Goal: Task Accomplishment & Management: Complete application form

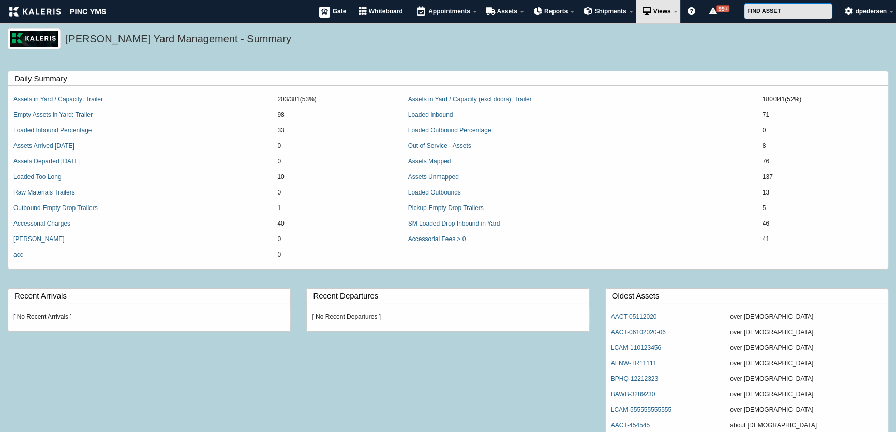
click at [322, 54] on div "Kaleris Yard Management - Summary" at bounding box center [448, 44] width 896 height 33
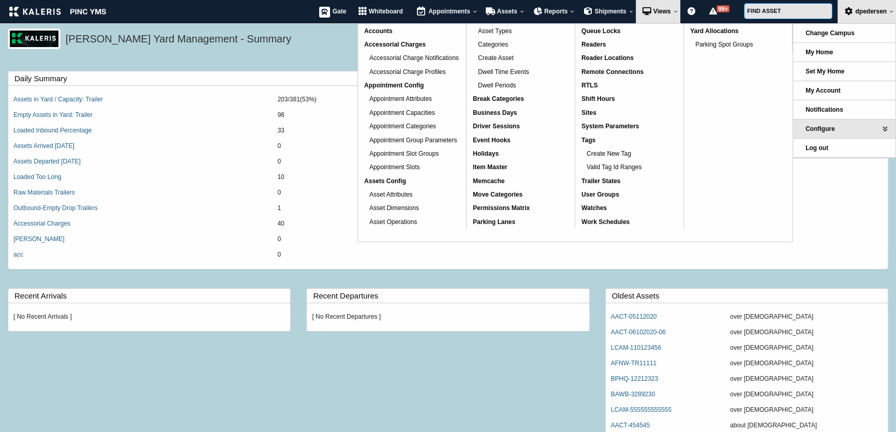
click at [297, 61] on div "Kaleris Yard Management - Summary" at bounding box center [448, 44] width 896 height 33
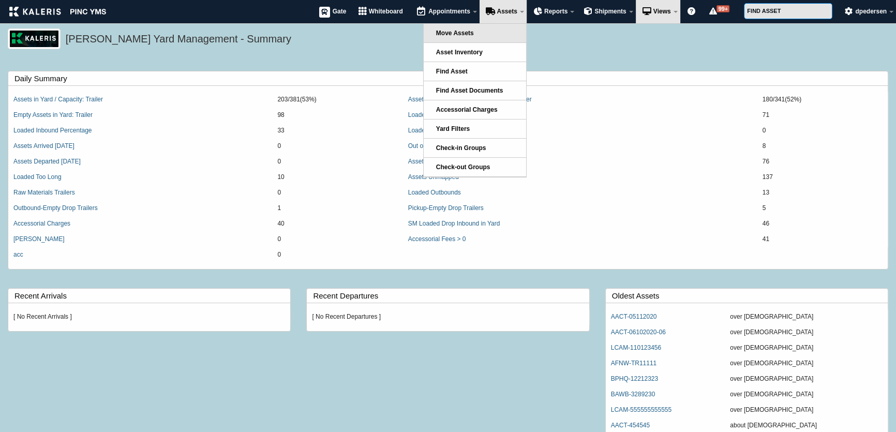
click at [467, 37] on link "Move Assets" at bounding box center [475, 33] width 102 height 19
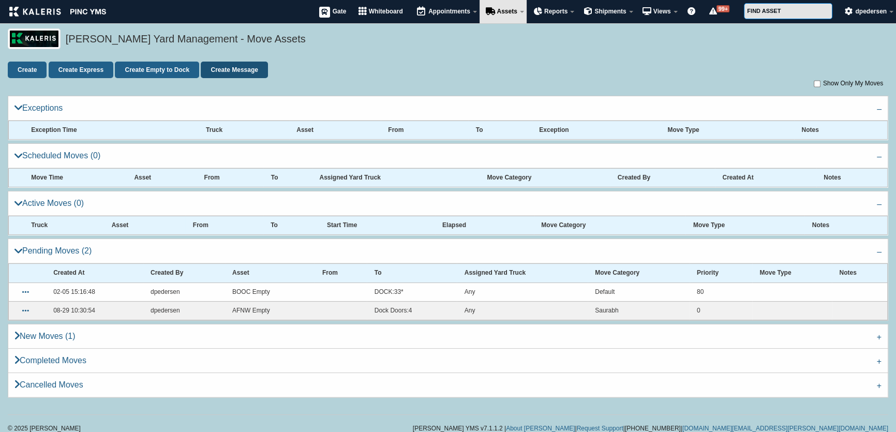
click at [233, 67] on link "Create Message" at bounding box center [234, 70] width 67 height 17
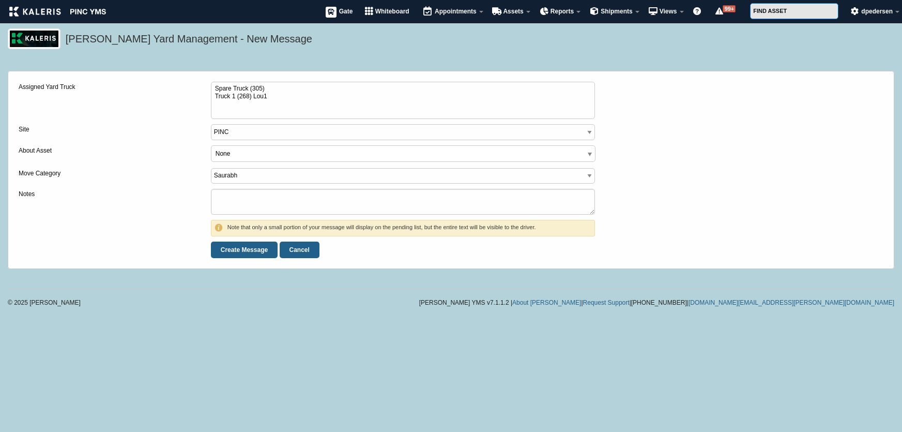
select select
click at [296, 157] on span "None" at bounding box center [403, 154] width 384 height 17
click at [278, 178] on select "[PERSON_NAME] Unload Default" at bounding box center [403, 176] width 385 height 16
click at [278, 178] on select "Saurabh west Unload Default" at bounding box center [403, 176] width 385 height 16
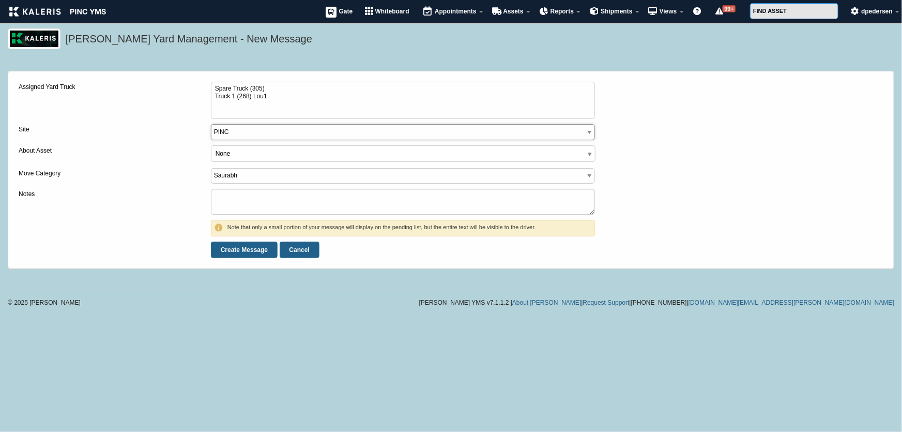
click at [277, 134] on select "PINC" at bounding box center [403, 132] width 385 height 16
click at [251, 207] on textarea "Notes" at bounding box center [403, 202] width 385 height 26
click at [160, 213] on div "Notes" at bounding box center [115, 204] width 192 height 31
click at [229, 248] on input "Create Message" at bounding box center [244, 249] width 67 height 17
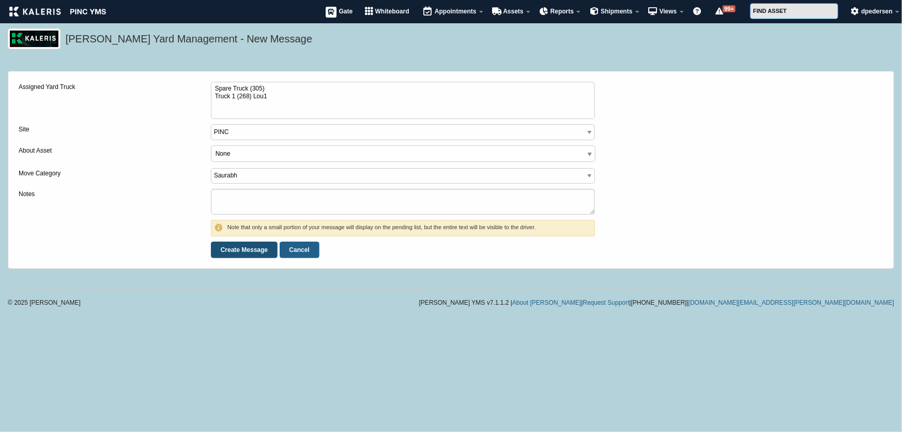
type input "Processing..."
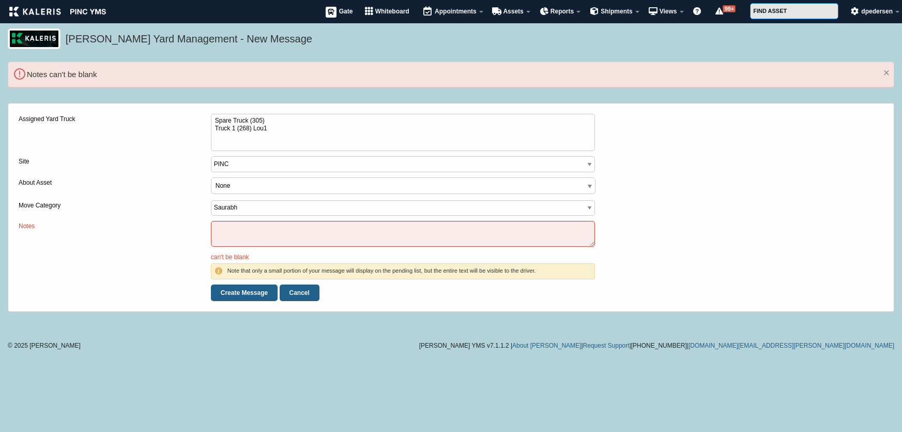
select select
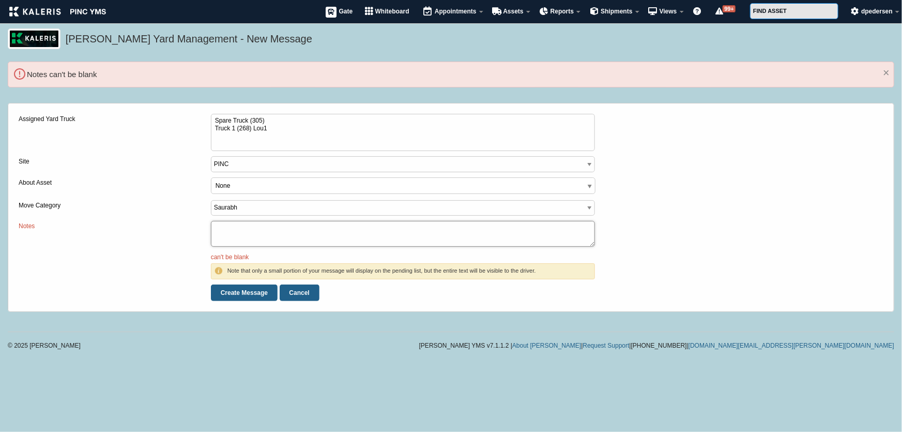
click at [237, 238] on textarea "Notes" at bounding box center [403, 234] width 385 height 26
click at [234, 236] on textarea "Notes" at bounding box center [403, 234] width 385 height 26
type textarea "124123"
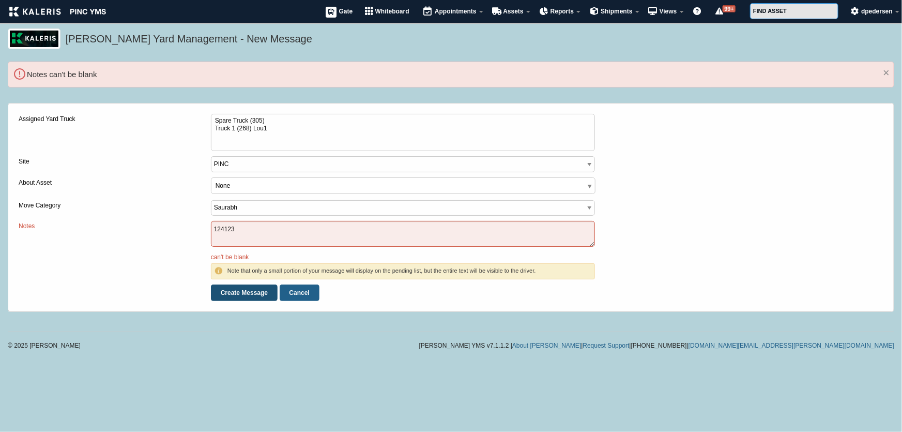
click at [232, 291] on input "Create Message" at bounding box center [244, 292] width 67 height 17
type input "Processing..."
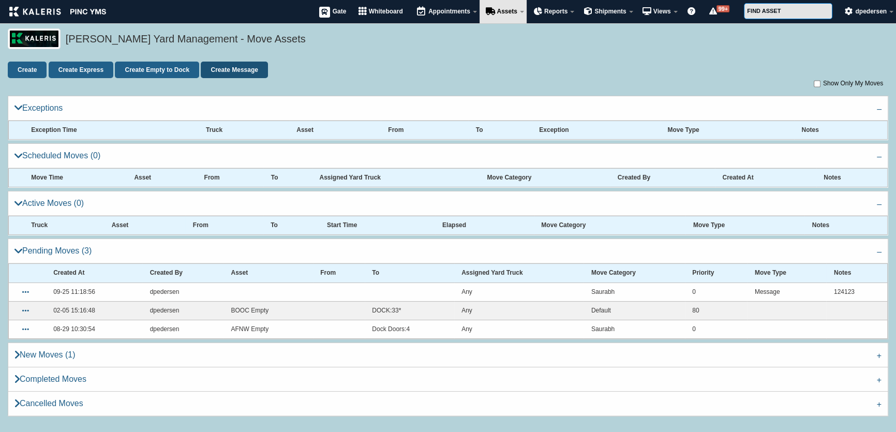
click at [251, 70] on link "Create Message" at bounding box center [234, 70] width 67 height 17
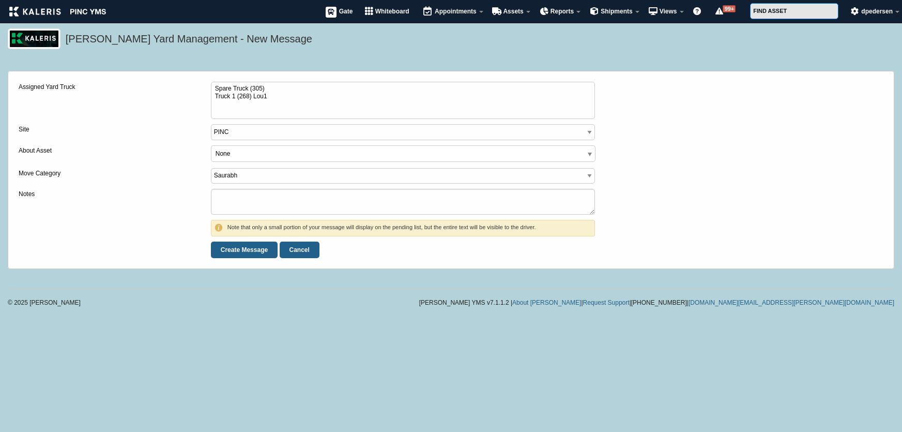
select select
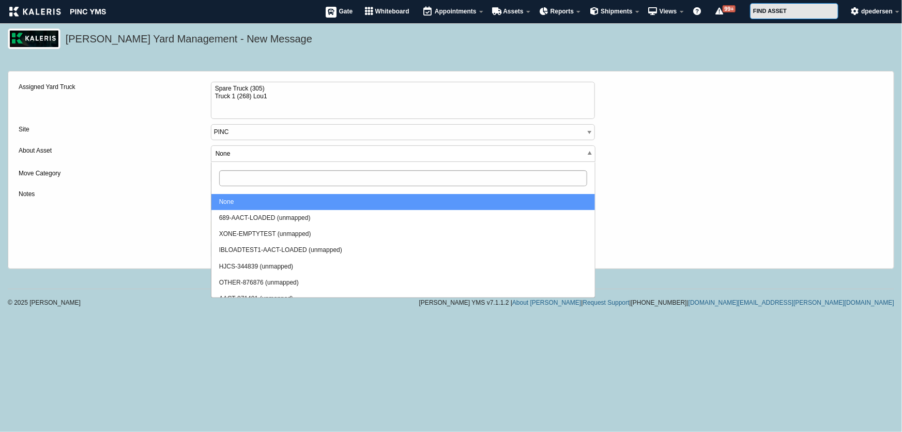
click at [229, 154] on span "None" at bounding box center [403, 154] width 384 height 17
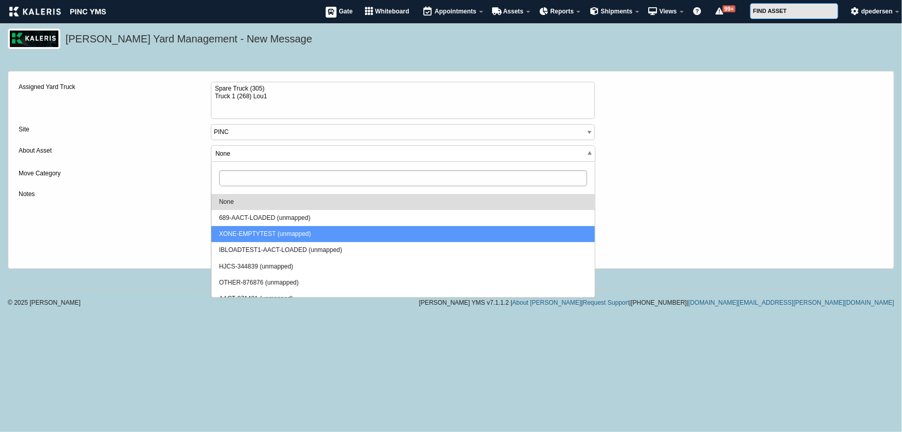
select select "429"
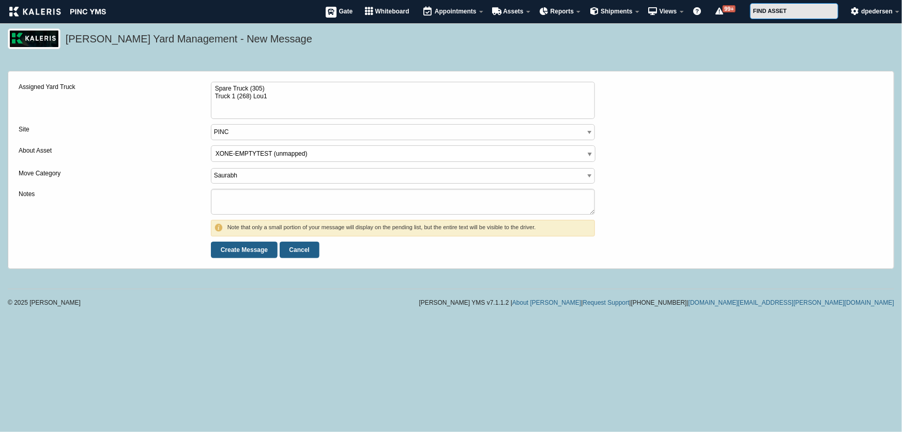
click at [135, 170] on label "Move Category" at bounding box center [115, 173] width 192 height 11
click at [211, 170] on select "Saurabh west Unload Default" at bounding box center [403, 176] width 385 height 16
click at [296, 159] on span "XONE-EMPTYTEST (unmapped)" at bounding box center [403, 154] width 384 height 17
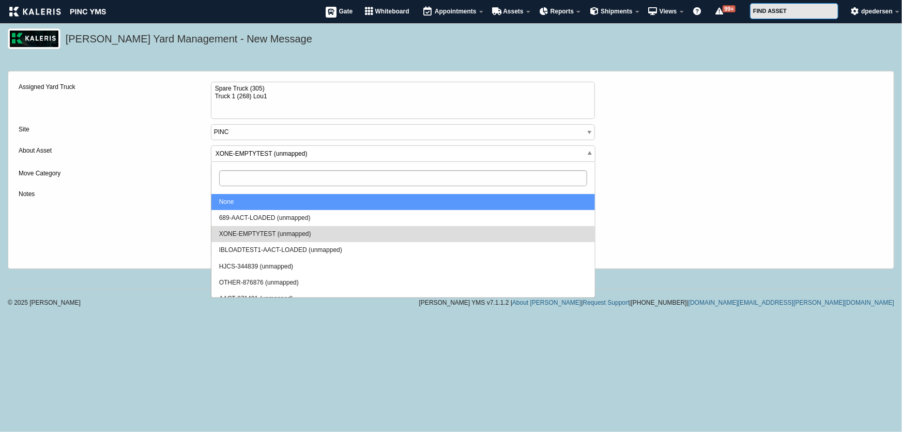
select select
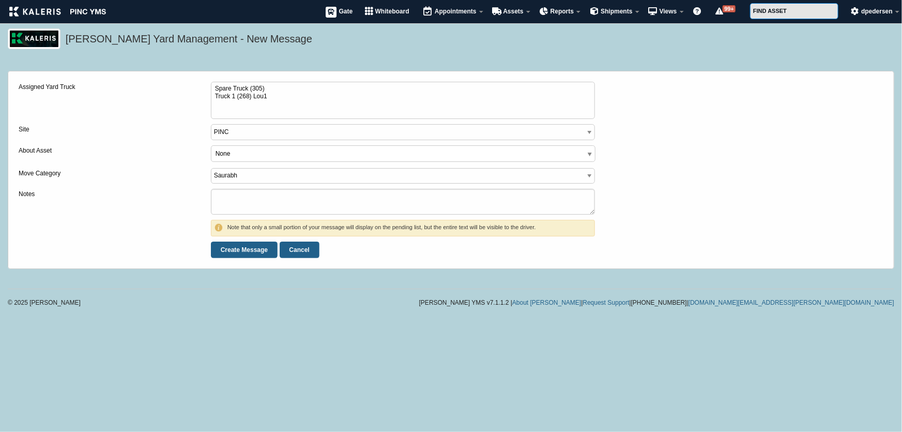
click at [98, 191] on label "Notes" at bounding box center [115, 194] width 192 height 11
click at [211, 191] on textarea "Notes" at bounding box center [403, 202] width 385 height 26
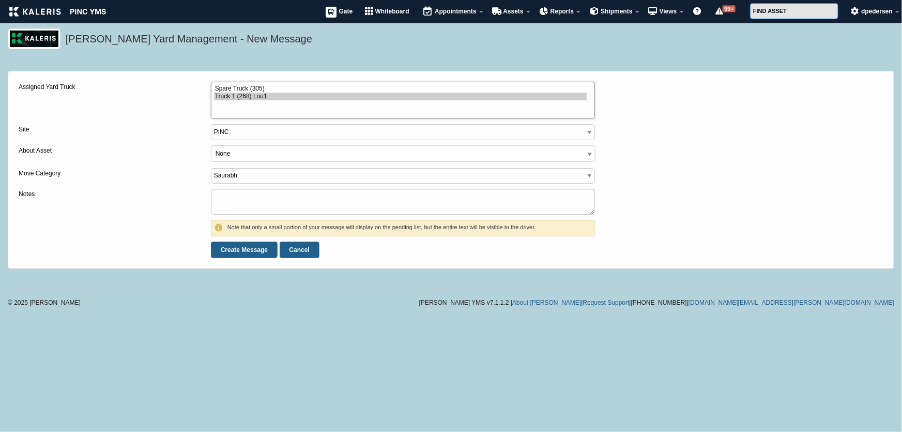
click at [220, 99] on option "Truck 1 (268) Lou1" at bounding box center [400, 97] width 373 height 8
click at [223, 87] on option "Spare Truck (305)" at bounding box center [400, 89] width 373 height 8
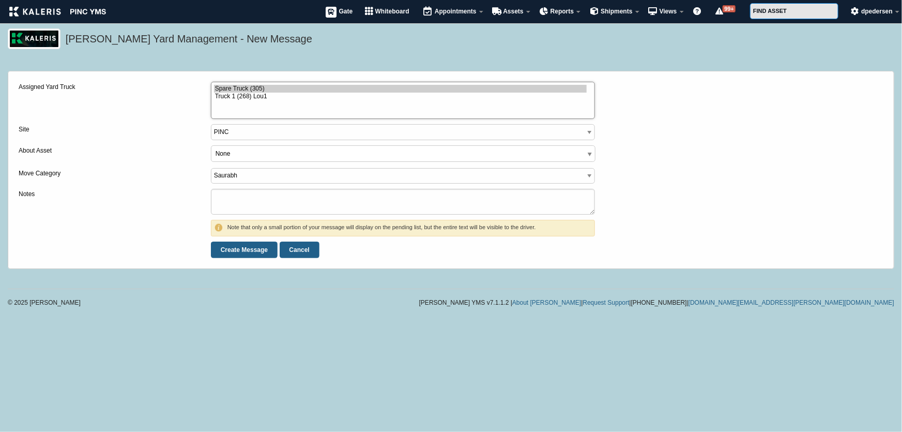
select select "5"
click at [223, 97] on option "Truck 1 (268) Lou1" at bounding box center [400, 97] width 373 height 8
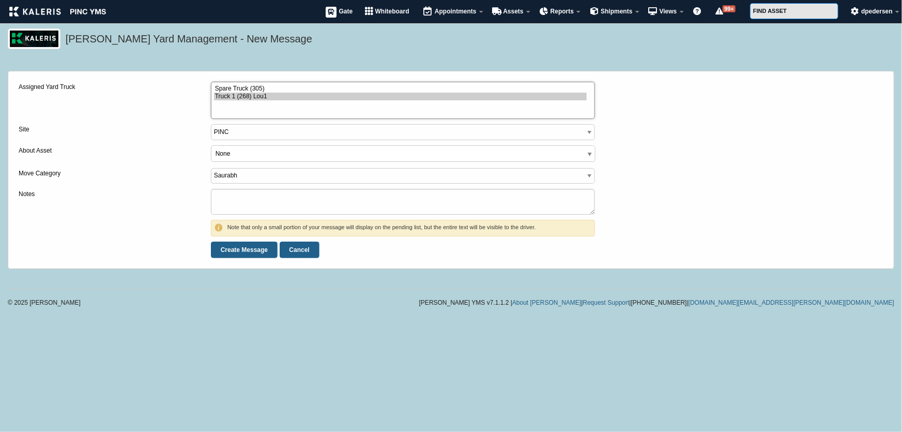
click at [222, 83] on select "Spare Truck (305) Truck 1 (268) Lou1" at bounding box center [403, 100] width 385 height 37
click at [221, 102] on select "Spare Truck (305) Truck 1 (268) Lou1" at bounding box center [403, 100] width 385 height 37
click at [221, 95] on option "Truck 1 (268) Lou1" at bounding box center [400, 97] width 373 height 8
click at [290, 241] on link "Cancel" at bounding box center [300, 249] width 40 height 17
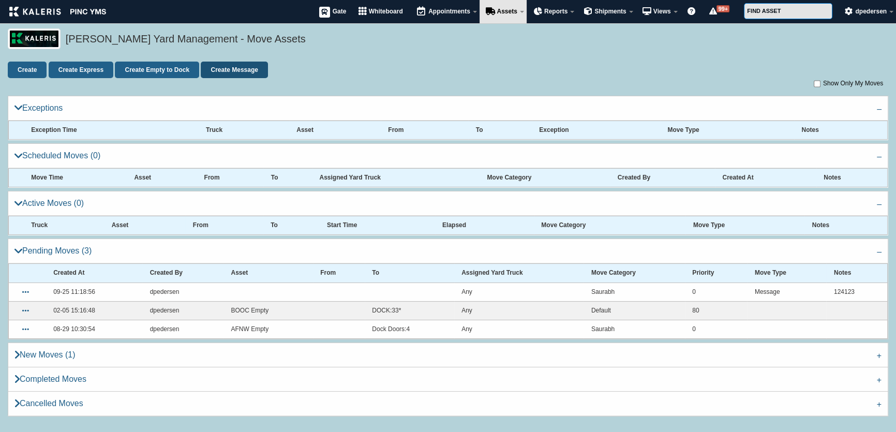
click at [228, 68] on link "Create Message" at bounding box center [234, 70] width 67 height 17
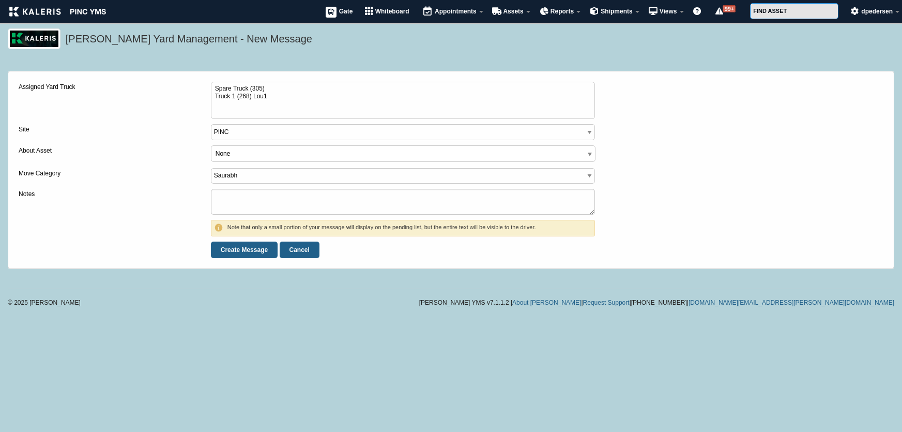
select select
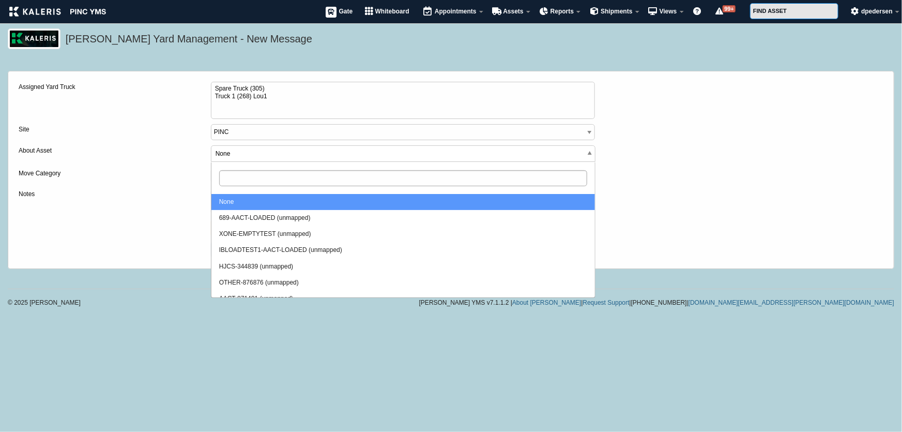
click at [244, 150] on span "None" at bounding box center [403, 154] width 384 height 17
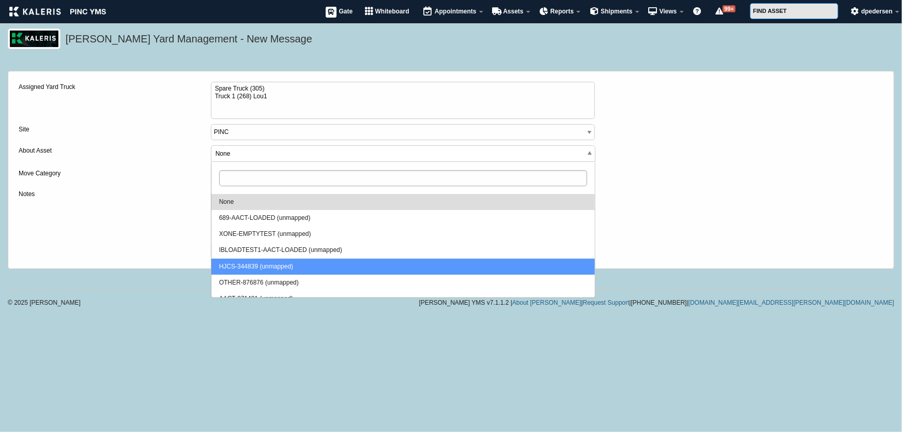
click at [113, 243] on div "Create Message Cancel" at bounding box center [307, 249] width 577 height 17
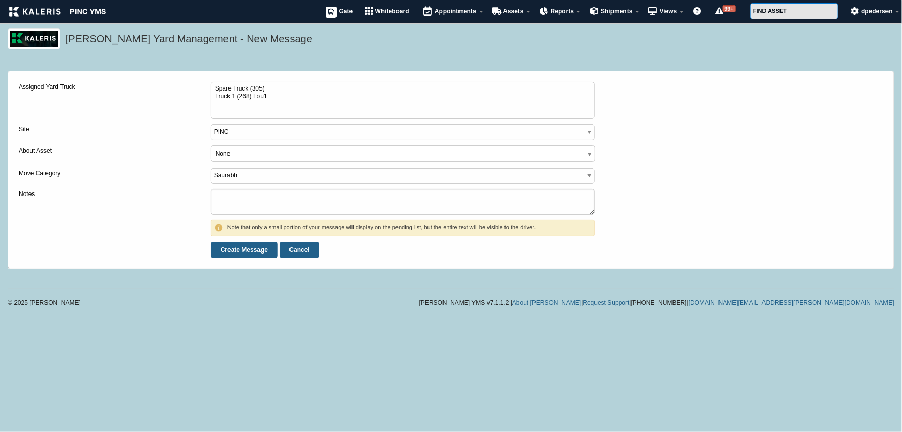
click at [239, 144] on div "PINC" at bounding box center [403, 134] width 385 height 21
click at [243, 253] on input "Create Message" at bounding box center [244, 249] width 67 height 17
type input "Processing..."
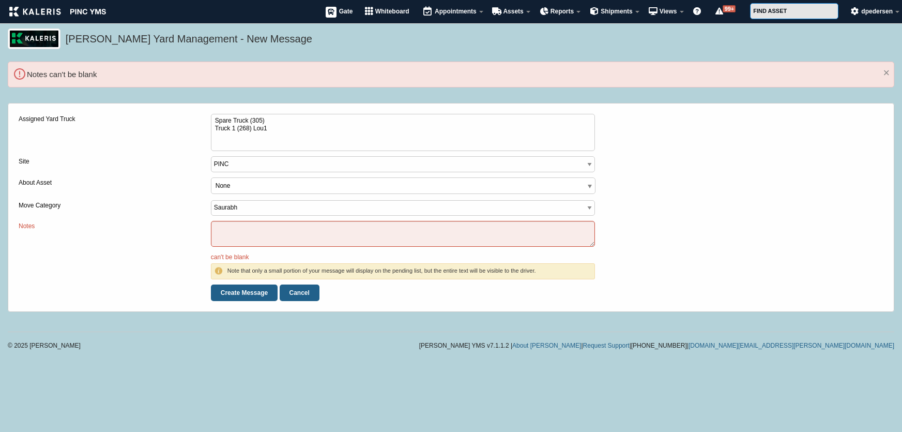
select select
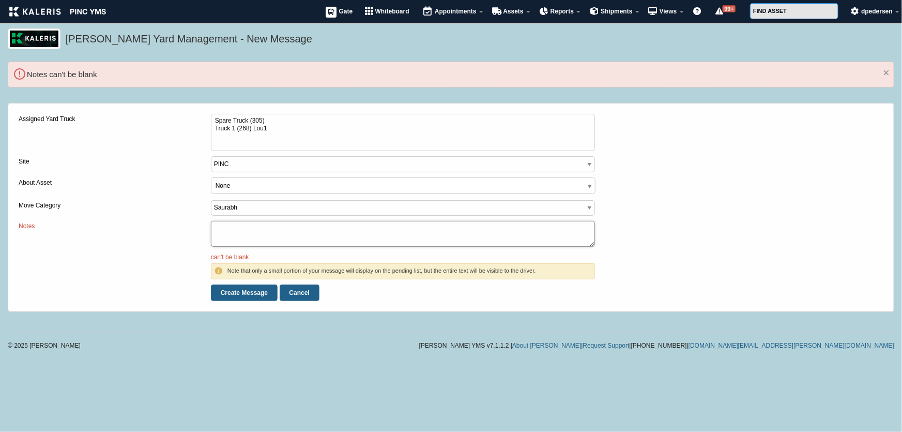
click at [260, 230] on textarea "Notes" at bounding box center [403, 234] width 385 height 26
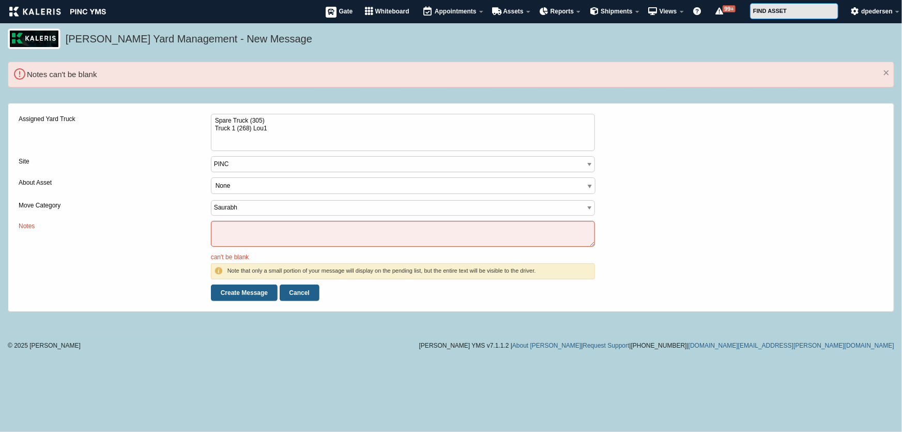
click at [57, 118] on label "Assigned Yard Truck" at bounding box center [115, 119] width 192 height 11
click at [211, 118] on select "Spare Truck (305) Truck 1 (268) Lou1" at bounding box center [403, 132] width 385 height 37
click at [57, 118] on label "Assigned Yard Truck" at bounding box center [115, 119] width 192 height 11
click at [211, 118] on select "Spare Truck (305) Truck 1 (268) Lou1" at bounding box center [403, 132] width 385 height 37
click at [57, 118] on label "Assigned Yard Truck" at bounding box center [115, 119] width 192 height 11
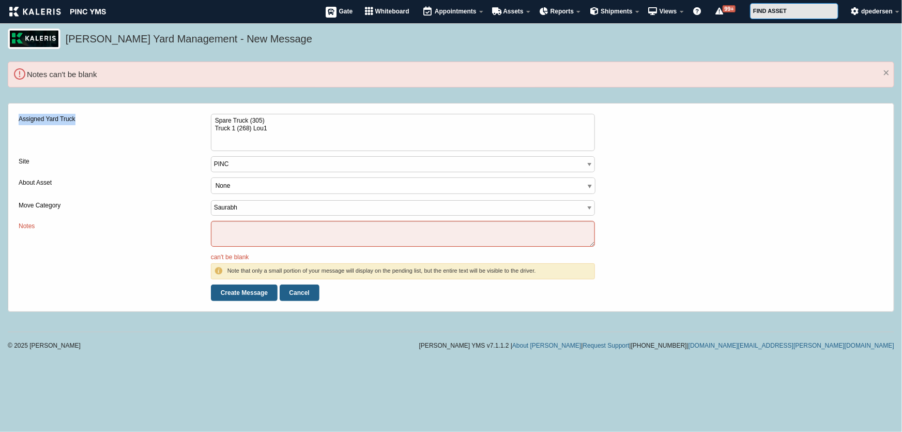
click at [211, 118] on select "Spare Truck (305) Truck 1 (268) Lou1" at bounding box center [403, 132] width 385 height 37
click at [31, 226] on label "Notes" at bounding box center [115, 226] width 192 height 11
click at [211, 226] on textarea "Notes" at bounding box center [403, 234] width 385 height 26
click at [52, 187] on label "About Asset" at bounding box center [115, 182] width 192 height 11
click at [211, 178] on select "None 689-AACT-LOADED (unmapped) XONE-EMPTYTEST (unmapped) IBLOADTEST1-AACT-LOAD…" at bounding box center [211, 177] width 1 height 1
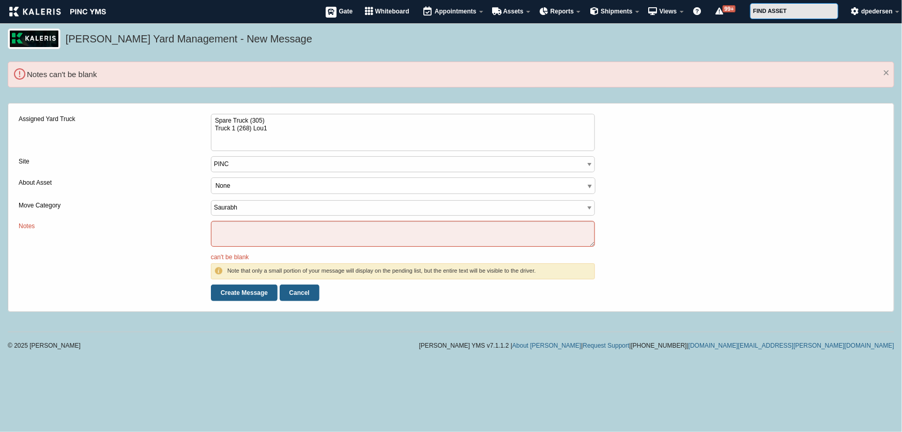
click at [52, 187] on label "About Asset" at bounding box center [115, 182] width 192 height 11
click at [211, 178] on select "None 689-AACT-LOADED (unmapped) XONE-EMPTYTEST (unmapped) IBLOADTEST1-AACT-LOAD…" at bounding box center [211, 177] width 1 height 1
click at [52, 187] on label "About Asset" at bounding box center [115, 182] width 192 height 11
click at [211, 178] on select "None 689-AACT-LOADED (unmapped) XONE-EMPTYTEST (unmapped) IBLOADTEST1-AACT-LOAD…" at bounding box center [211, 177] width 1 height 1
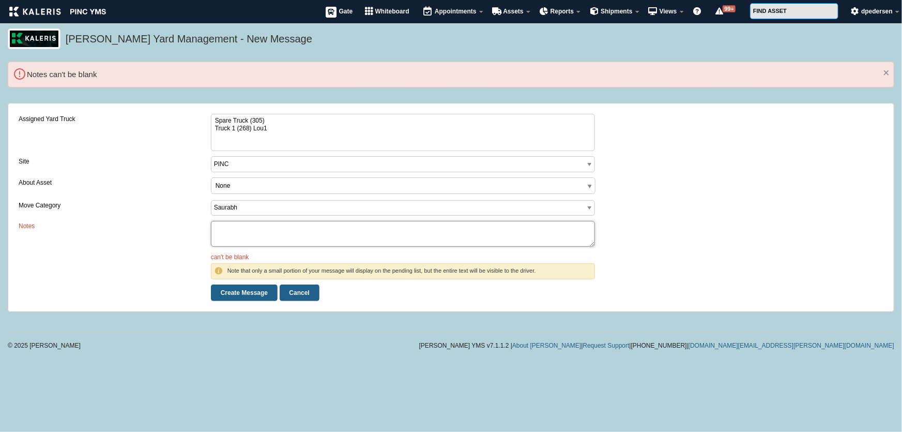
click at [228, 221] on textarea "Notes" at bounding box center [403, 234] width 385 height 26
type textarea "Hey hope your day is going well :)"
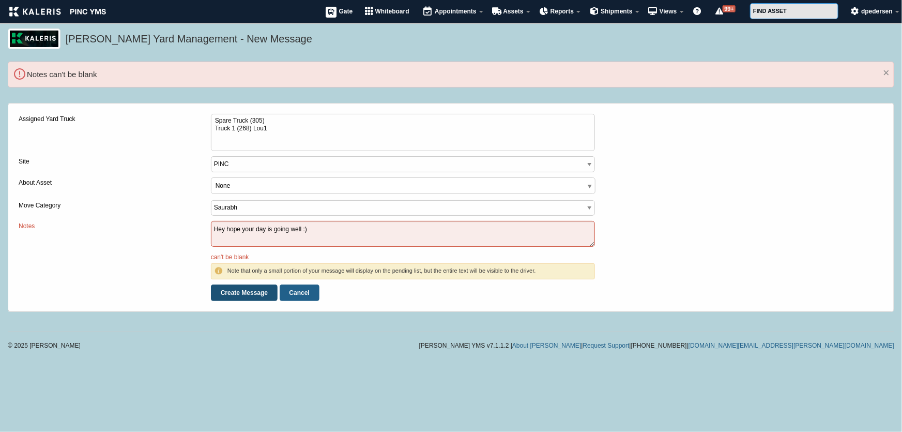
click at [238, 289] on input "Create Message" at bounding box center [244, 292] width 67 height 17
type input "Processing..."
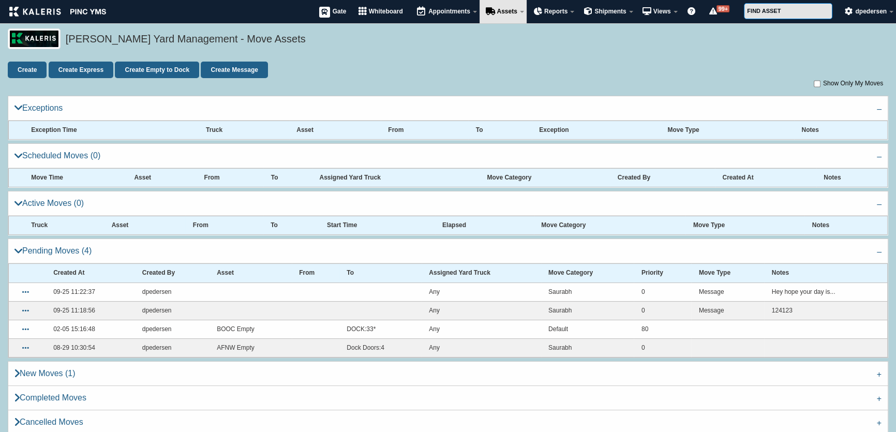
click at [802, 293] on td "Hey hope your day is..." at bounding box center [825, 291] width 123 height 19
click at [236, 66] on link "Create Message" at bounding box center [234, 70] width 67 height 17
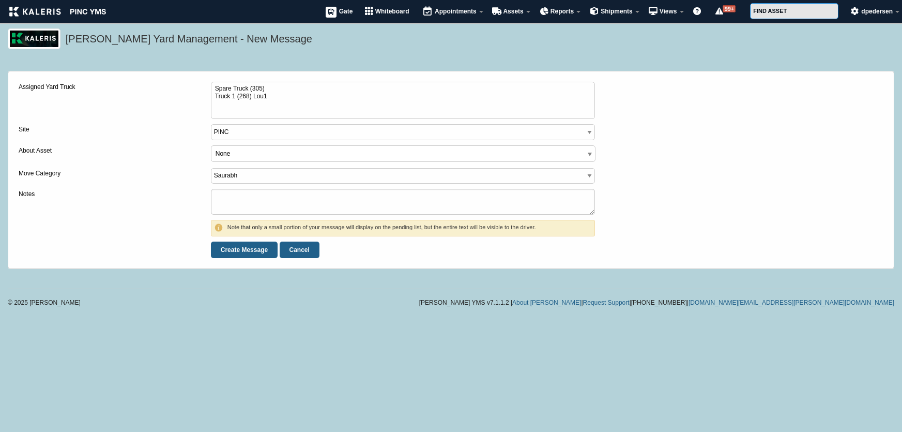
select select
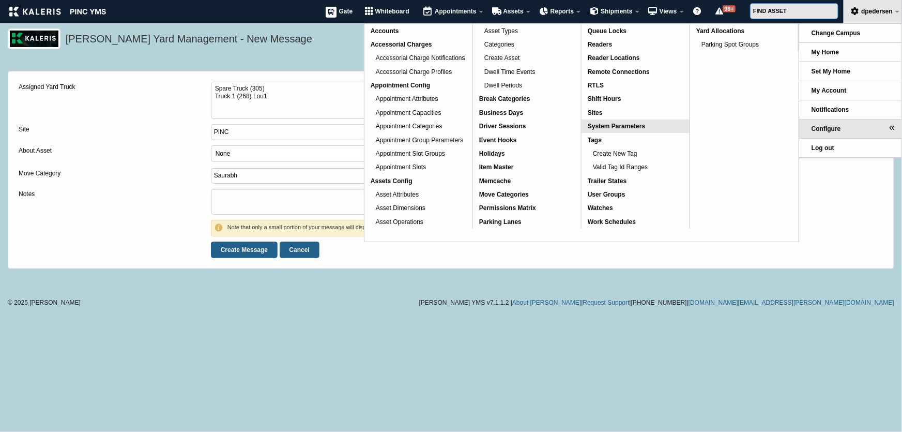
click at [632, 123] on span "System Parameters" at bounding box center [616, 126] width 57 height 7
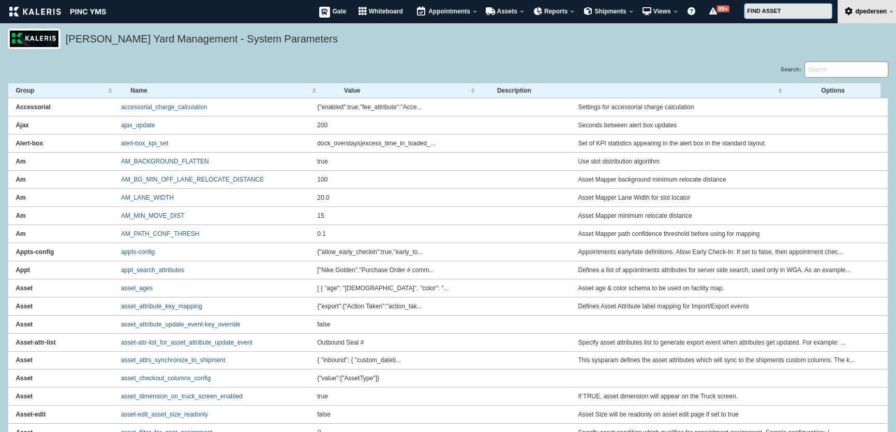
click at [838, 70] on input "Search:" at bounding box center [846, 70] width 84 height 16
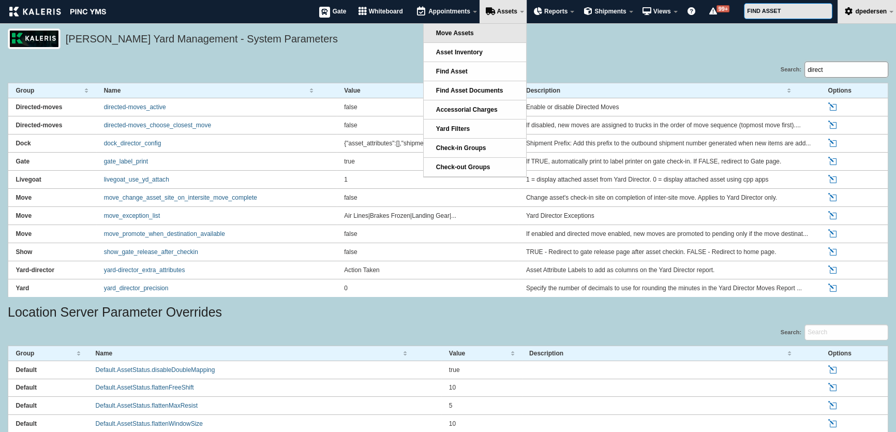
type input "direct"
click at [488, 28] on link "Move Assets" at bounding box center [475, 33] width 102 height 19
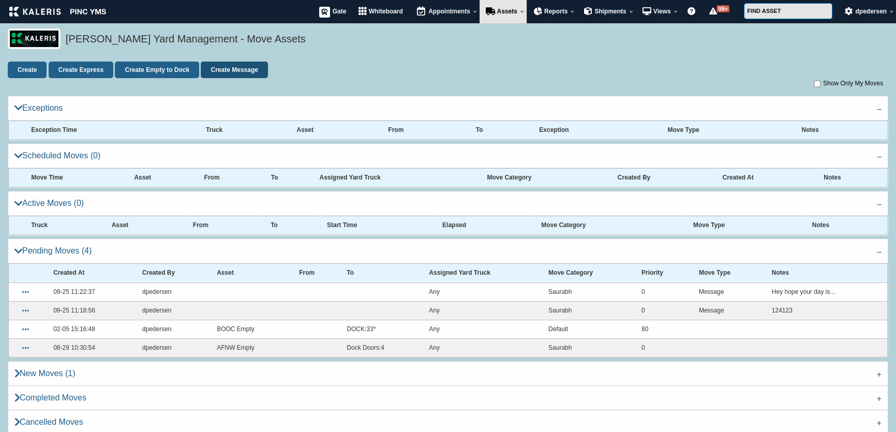
click at [235, 70] on link "Create Message" at bounding box center [234, 70] width 67 height 17
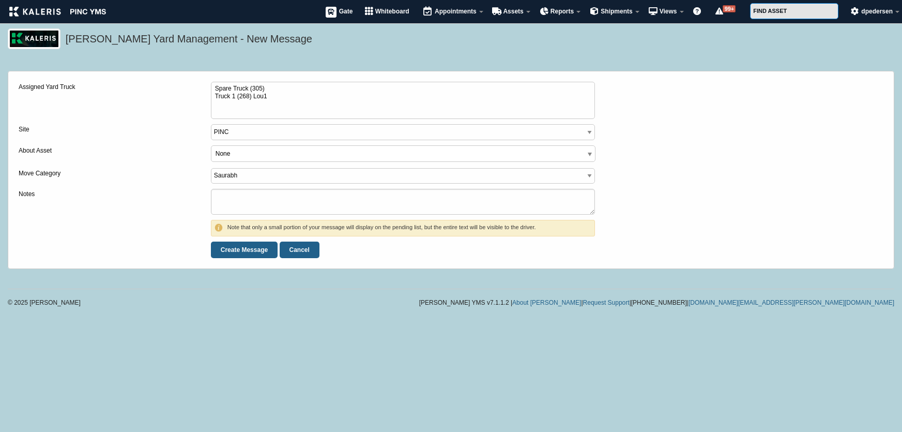
select select
click at [236, 249] on input "Create Message" at bounding box center [244, 249] width 67 height 17
type input "Processing..."
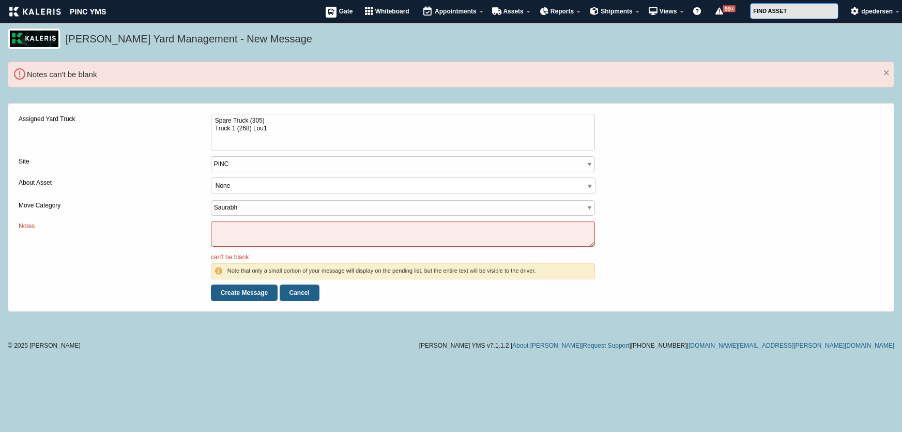
select select
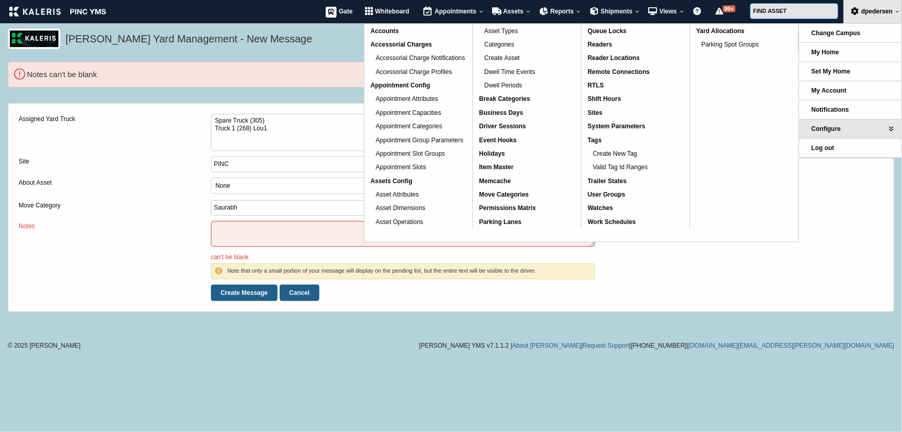
click at [149, 213] on div "Move Category" at bounding box center [115, 210] width 192 height 21
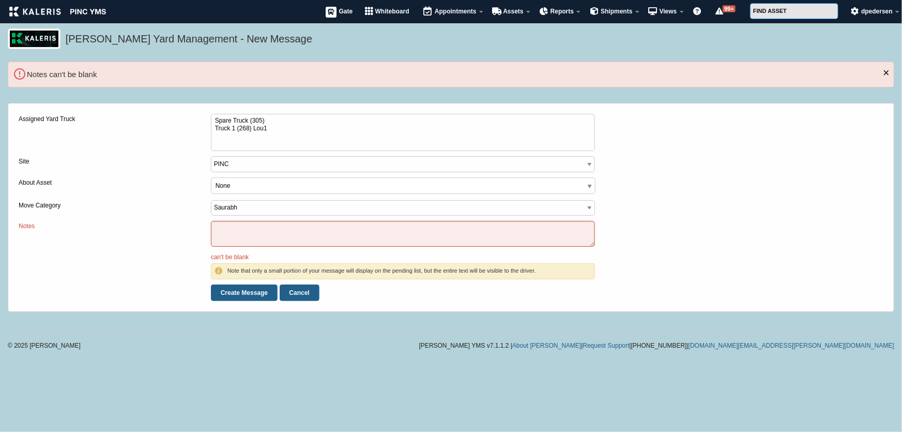
click at [885, 72] on span "×" at bounding box center [886, 72] width 7 height 13
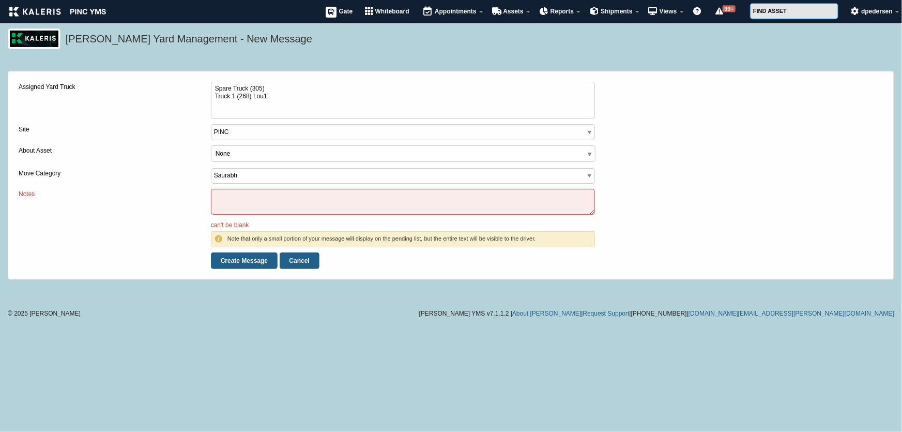
click at [377, 44] on h5 "[PERSON_NAME] Yard Management - New Message" at bounding box center [478, 41] width 824 height 18
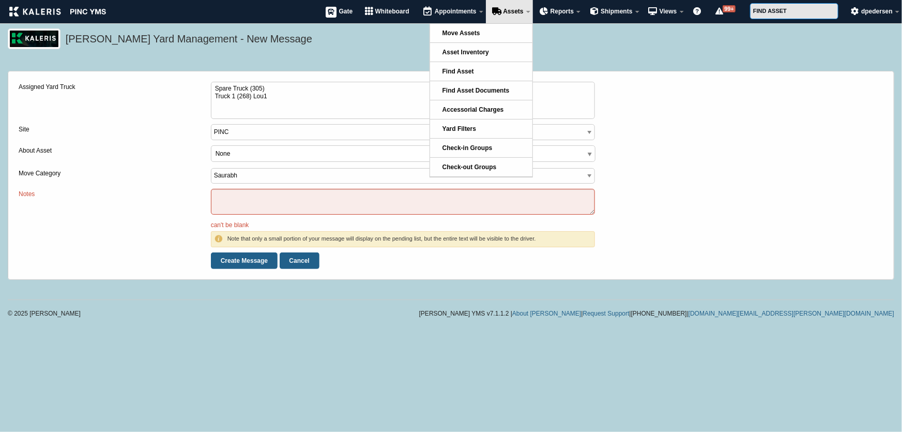
click at [388, 54] on div "[PERSON_NAME] Yard Management - New Message" at bounding box center [451, 44] width 902 height 33
click at [475, 28] on link "Move Assets" at bounding box center [481, 33] width 102 height 19
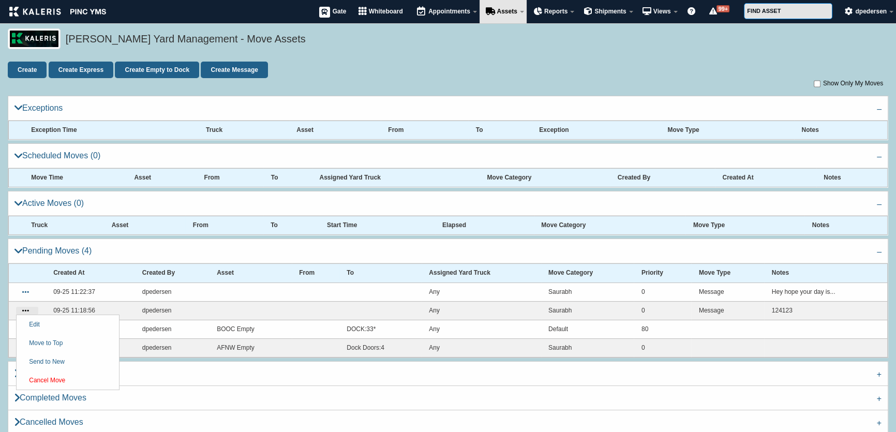
click at [50, 377] on link "Cancel Move" at bounding box center [68, 380] width 102 height 19
click at [37, 362] on link "Cancel Move" at bounding box center [68, 361] width 102 height 19
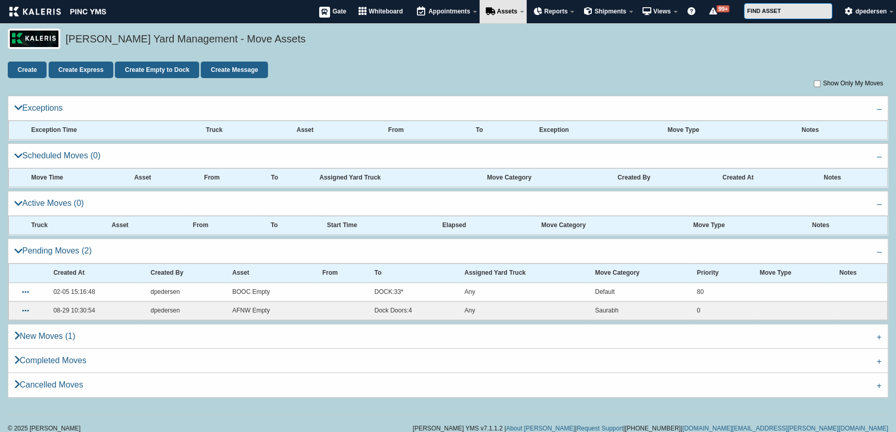
click at [336, 59] on div "[PERSON_NAME] Yard Management - Move Assets" at bounding box center [448, 44] width 896 height 33
click at [316, 72] on div "Create Create Express Create Empty to Dock Create Message" at bounding box center [448, 70] width 880 height 17
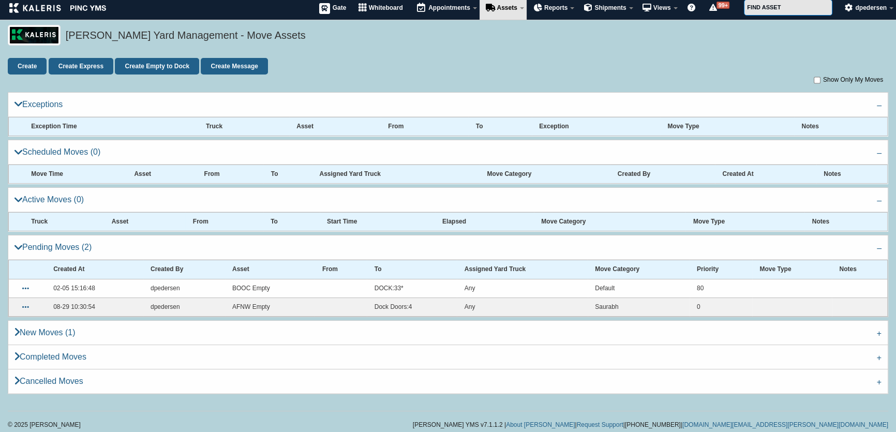
scroll to position [4, 0]
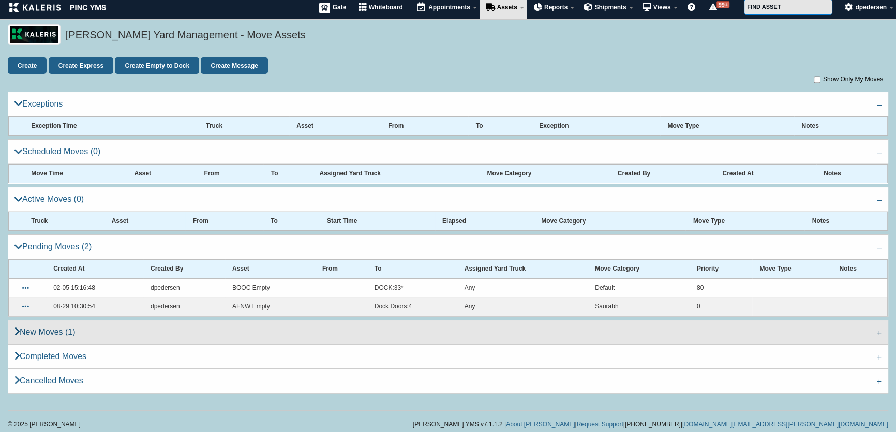
click at [123, 329] on link "New Moves (1)" at bounding box center [448, 332] width 880 height 24
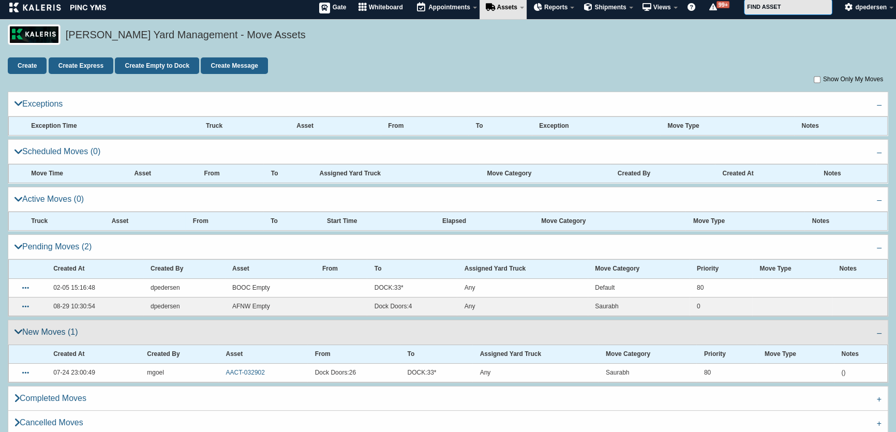
click at [113, 329] on link "New Moves (1)" at bounding box center [448, 332] width 880 height 24
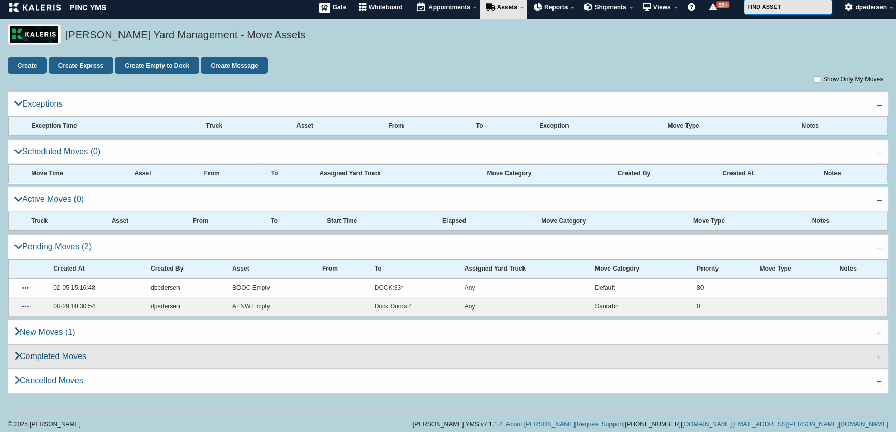
click at [105, 351] on link "Completed Moves" at bounding box center [448, 356] width 880 height 24
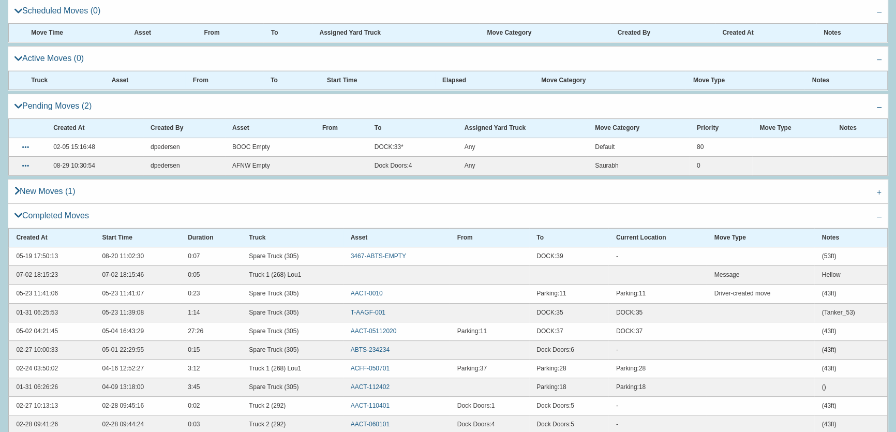
scroll to position [55, 0]
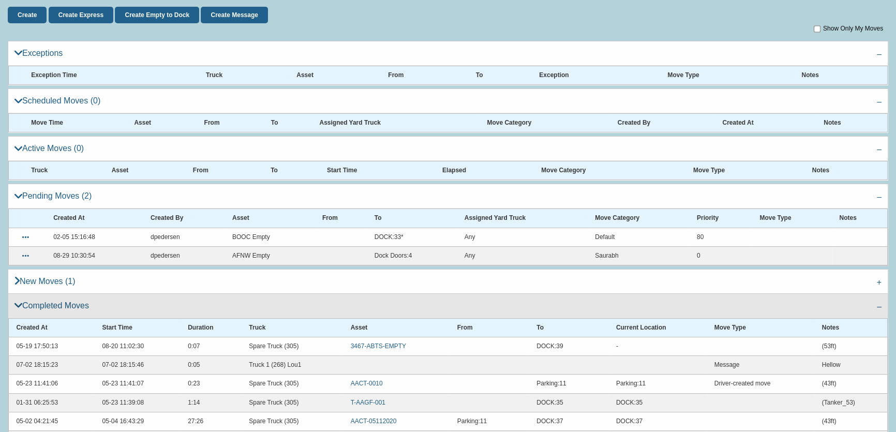
click at [111, 305] on link "Completed Moves" at bounding box center [448, 305] width 880 height 24
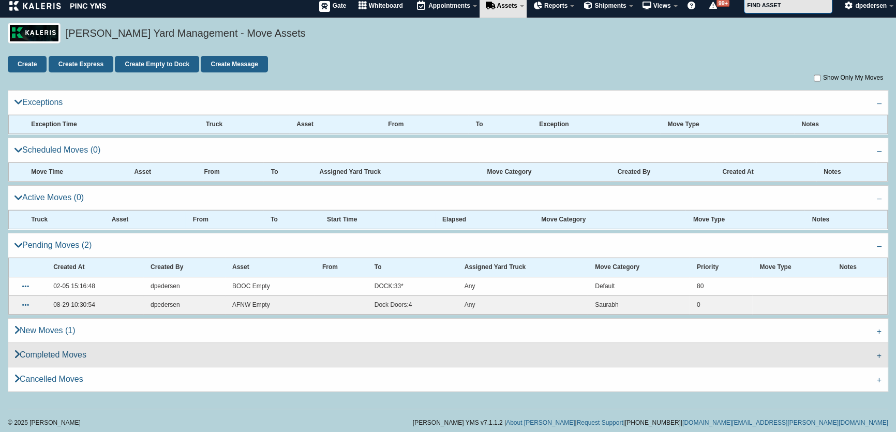
scroll to position [4, 0]
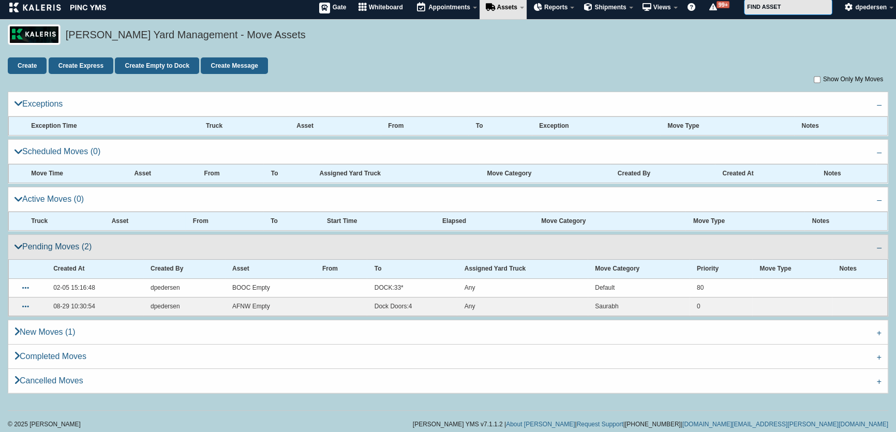
click at [102, 246] on link "Pending Moves (2)" at bounding box center [448, 246] width 880 height 24
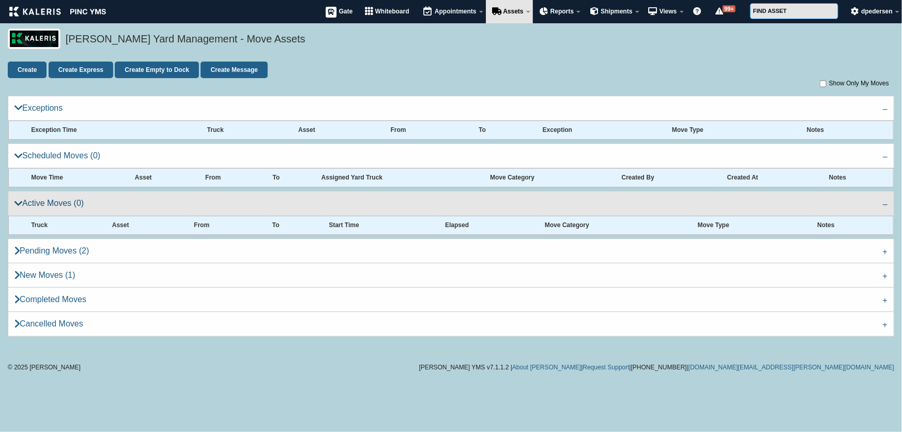
click at [101, 202] on link "Active Moves (0)" at bounding box center [451, 203] width 887 height 24
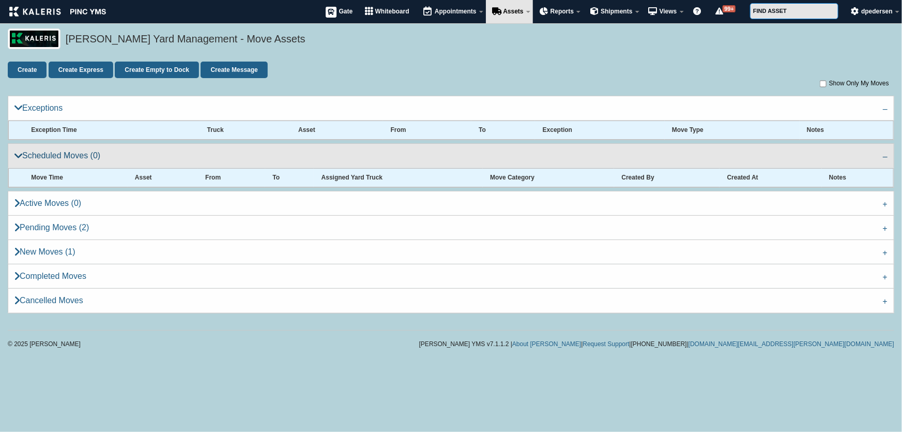
click at [100, 155] on link "Scheduled Moves (0)" at bounding box center [451, 155] width 887 height 24
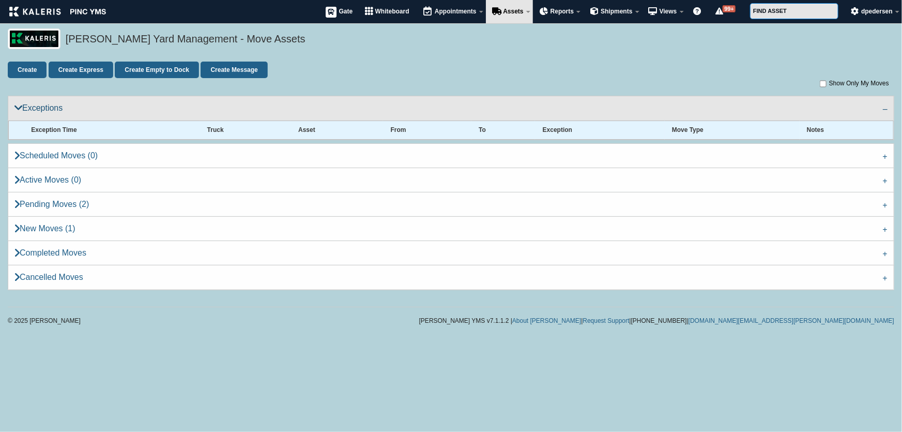
click at [98, 107] on link "Exceptions" at bounding box center [451, 108] width 887 height 24
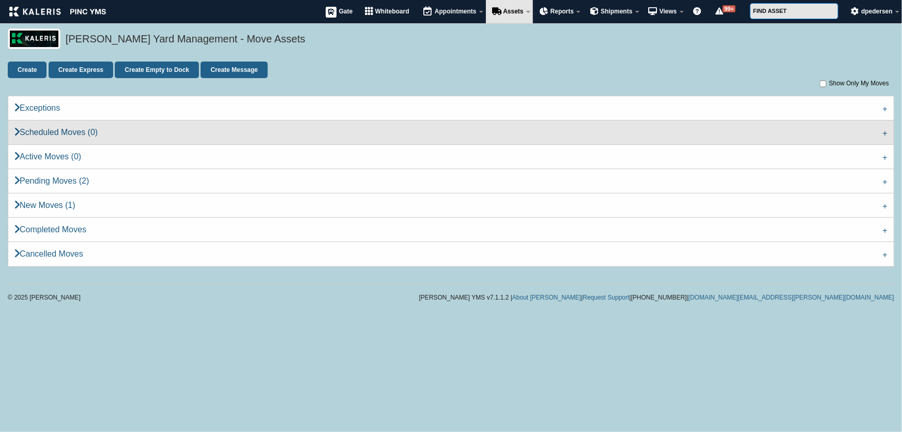
click at [58, 132] on link "Scheduled Moves (0)" at bounding box center [451, 132] width 887 height 24
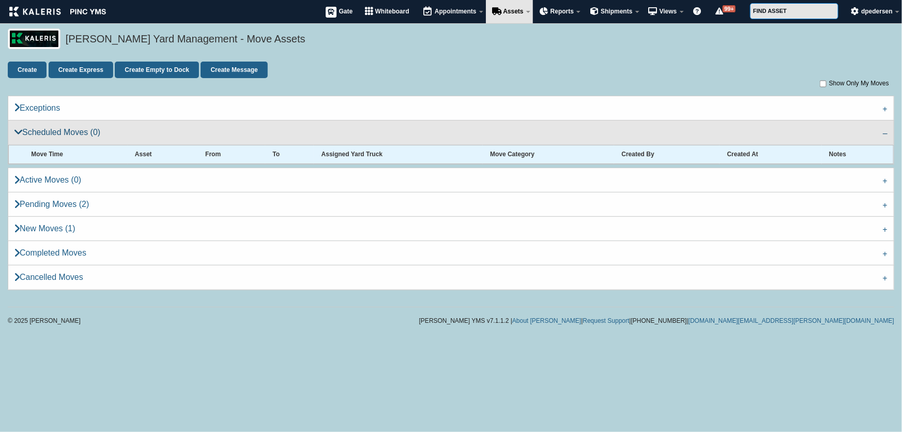
click at [58, 134] on link "Scheduled Moves (0)" at bounding box center [451, 132] width 887 height 24
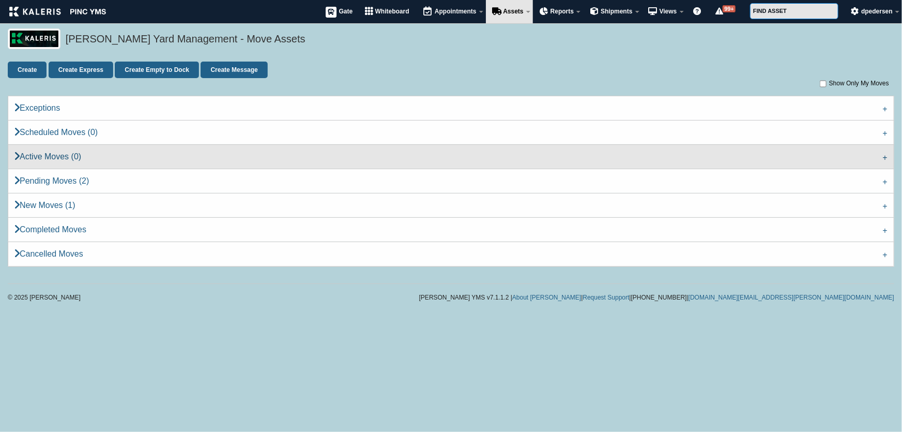
click at [56, 146] on link "Active Moves (0)" at bounding box center [451, 156] width 887 height 24
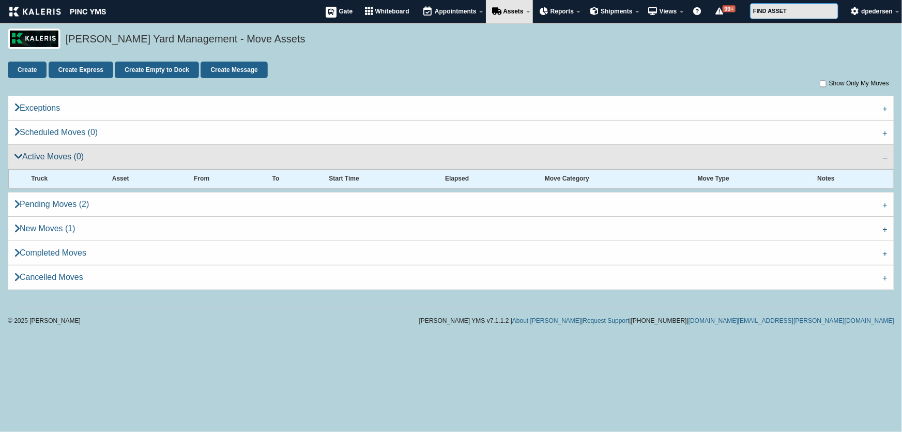
click at [53, 148] on link "Active Moves (0)" at bounding box center [451, 156] width 887 height 24
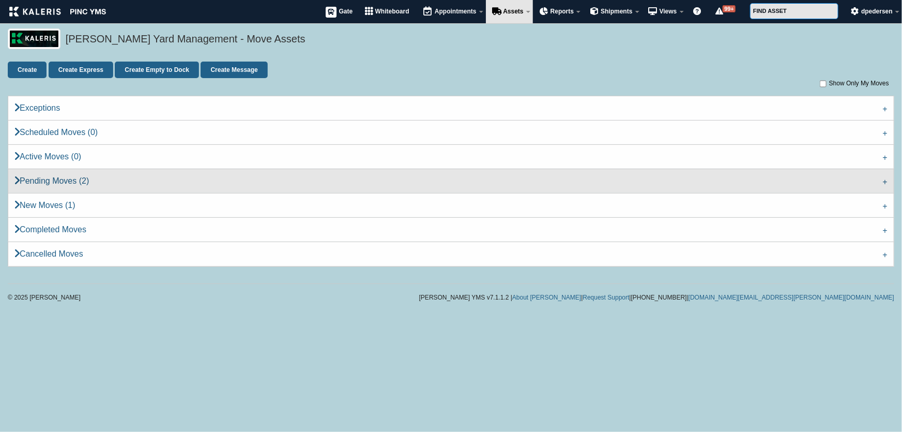
click at [52, 170] on link "Pending Moves (2)" at bounding box center [451, 181] width 887 height 24
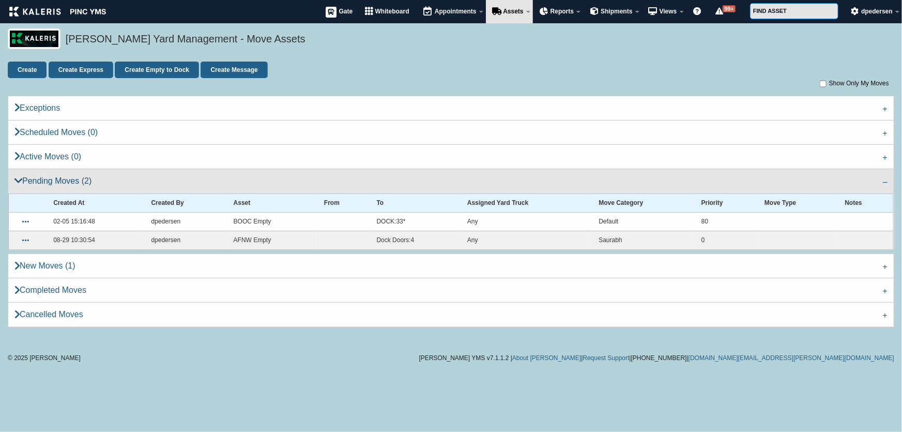
click at [52, 176] on link "Pending Moves (2)" at bounding box center [451, 181] width 887 height 24
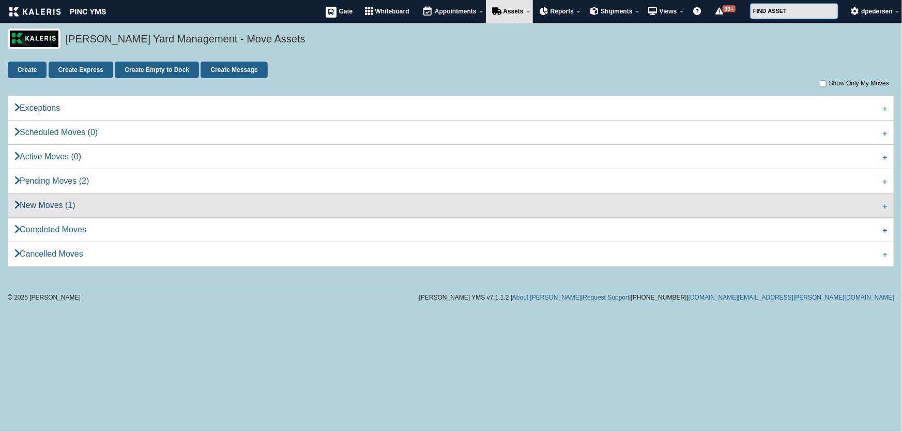
click at [46, 206] on link "New Moves (1)" at bounding box center [451, 205] width 887 height 24
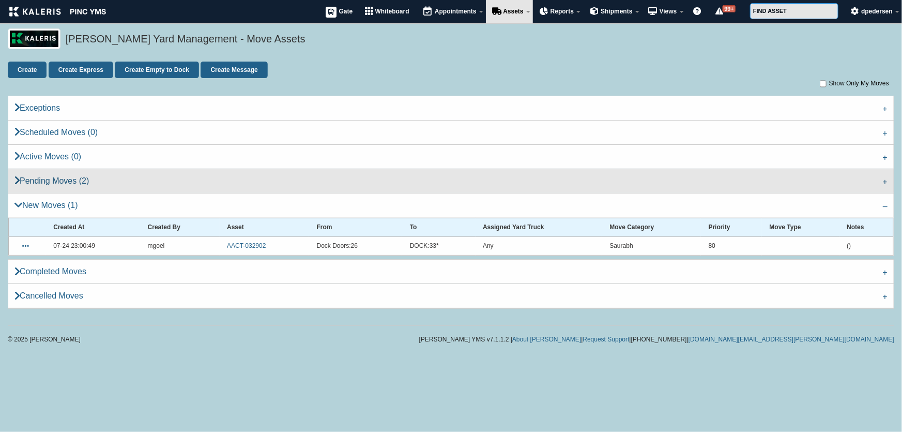
click at [42, 189] on link "Pending Moves (2)" at bounding box center [451, 181] width 887 height 24
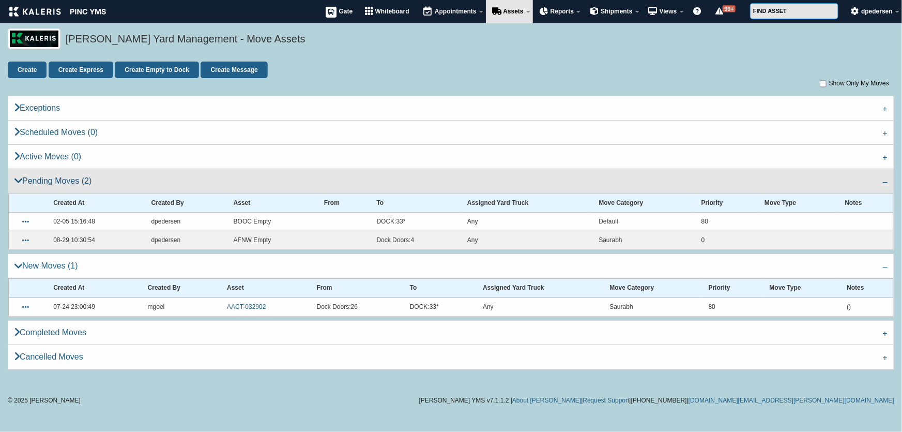
click at [42, 189] on link "Pending Moves (2)" at bounding box center [451, 181] width 887 height 24
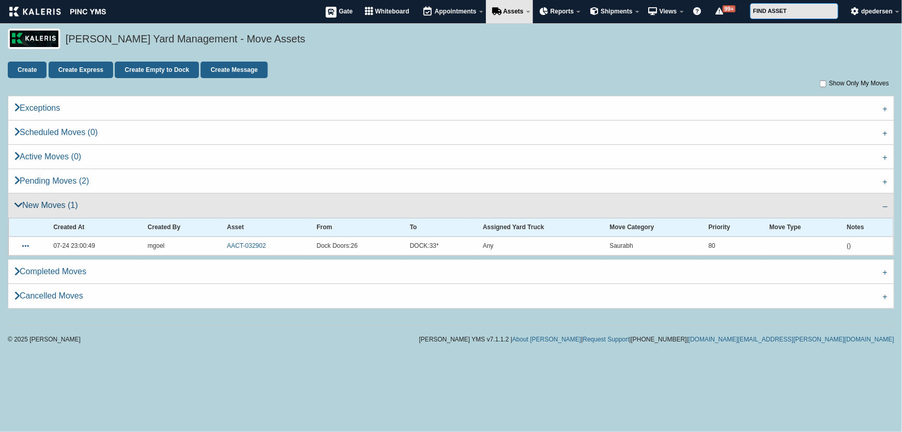
click at [42, 198] on link "New Moves (1)" at bounding box center [451, 205] width 887 height 24
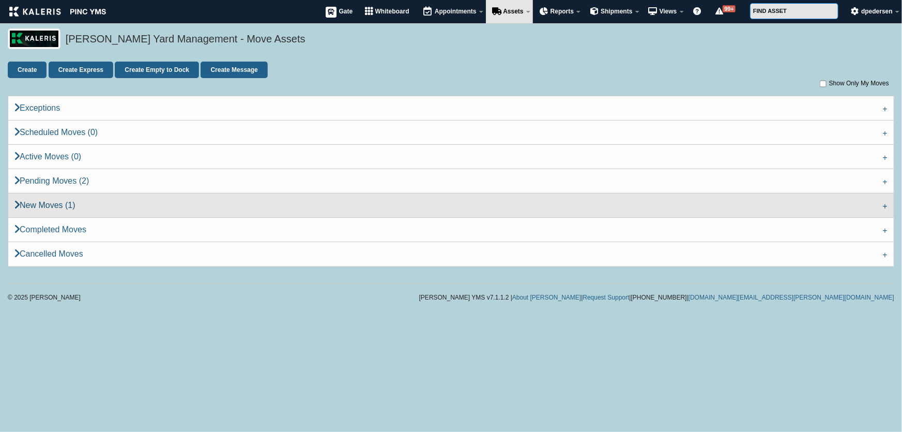
click at [47, 206] on link "New Moves (1)" at bounding box center [451, 205] width 887 height 24
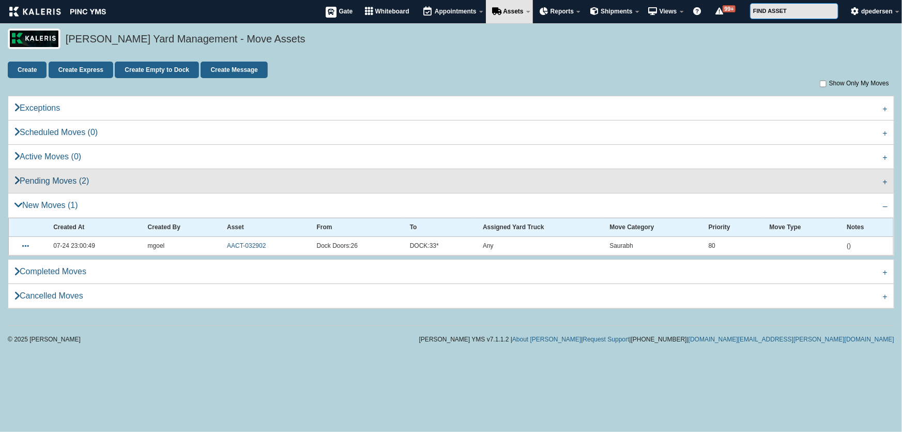
click at [38, 178] on link "Pending Moves (2)" at bounding box center [451, 181] width 887 height 24
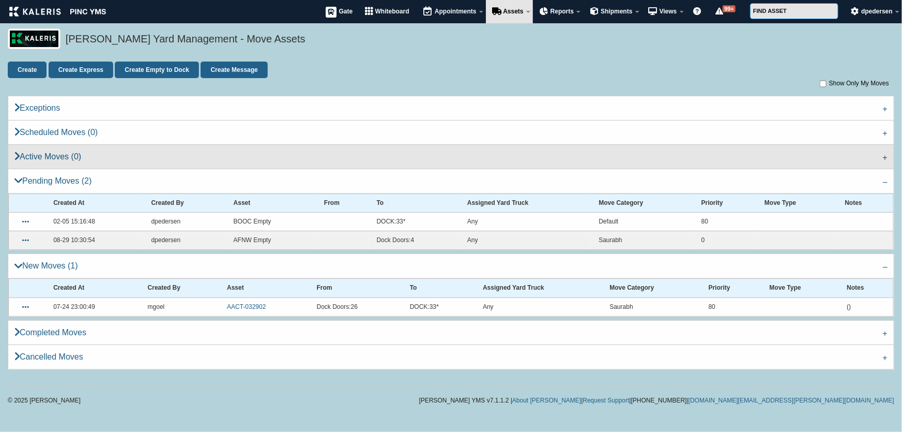
click at [38, 159] on link "Active Moves (0)" at bounding box center [451, 156] width 887 height 24
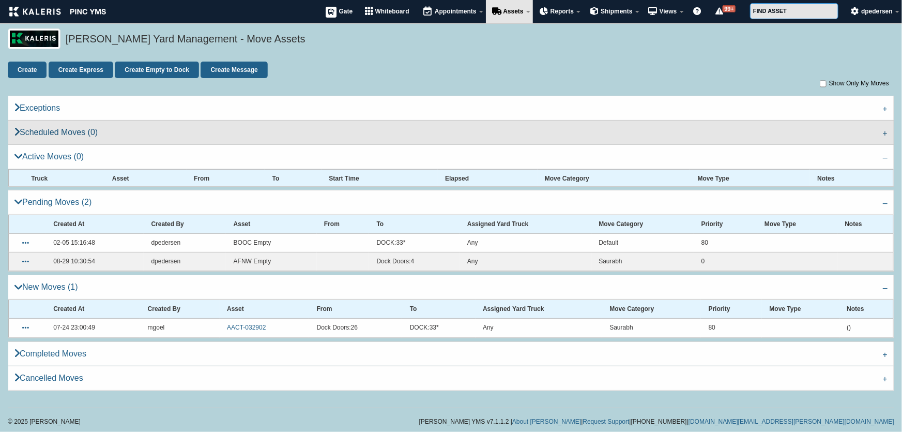
click at [39, 129] on link "Scheduled Moves (0)" at bounding box center [451, 132] width 887 height 24
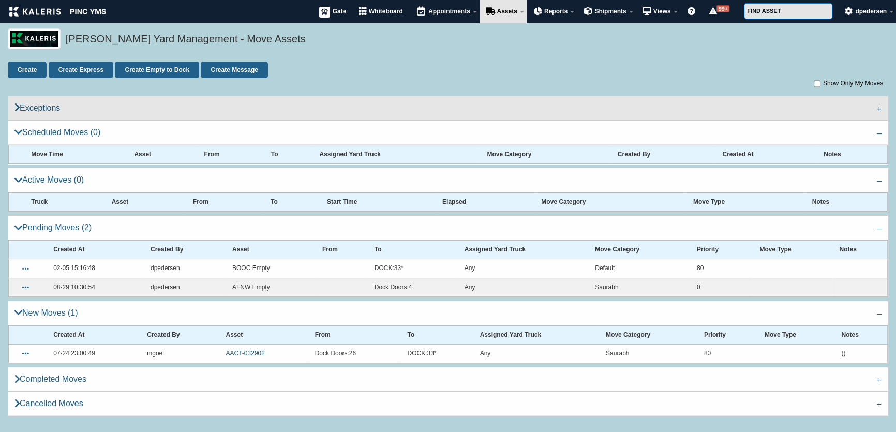
click at [38, 110] on link "Exceptions" at bounding box center [448, 108] width 880 height 24
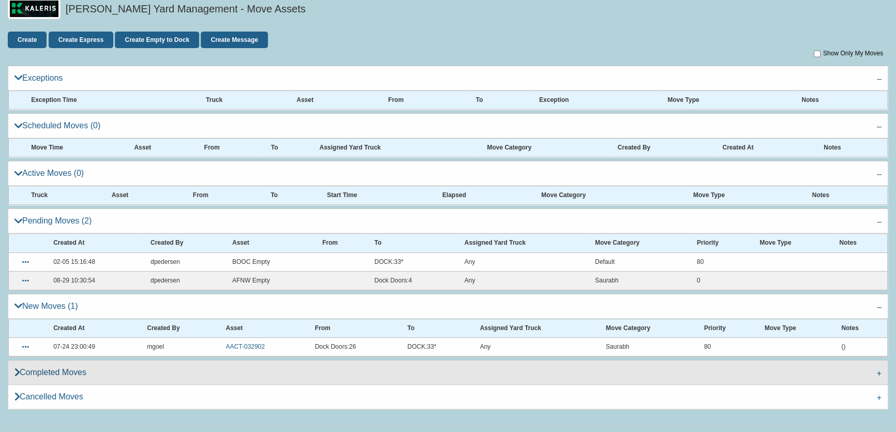
scroll to position [46, 0]
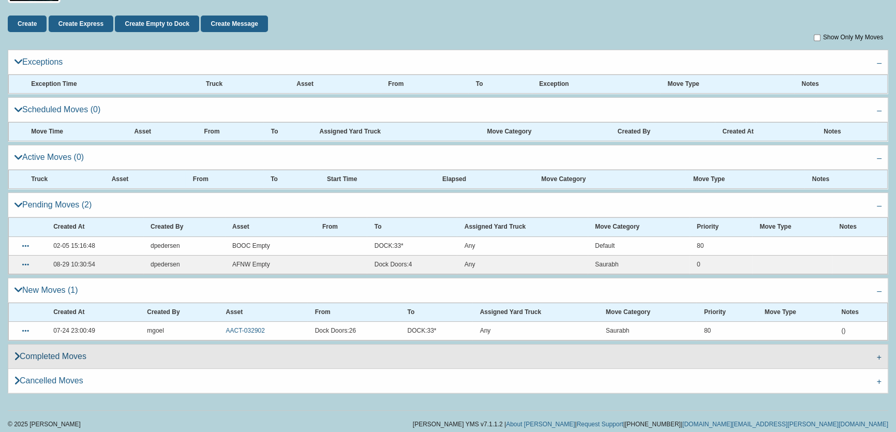
click at [19, 356] on icon at bounding box center [16, 356] width 5 height 1
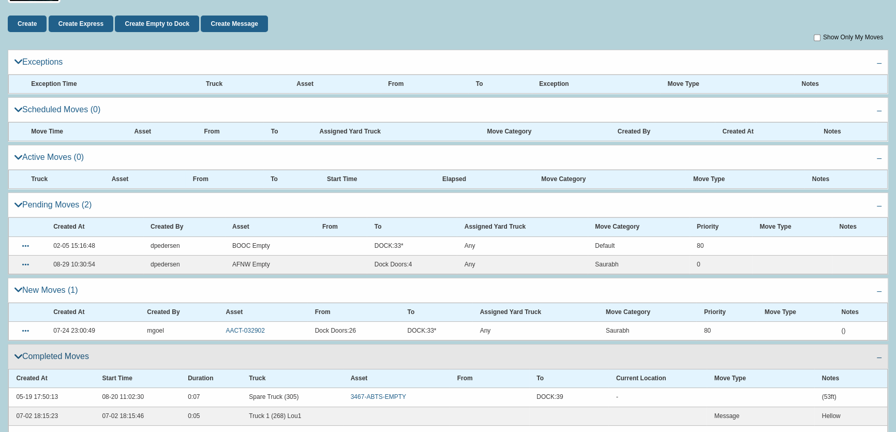
click at [19, 356] on icon at bounding box center [18, 356] width 8 height 1
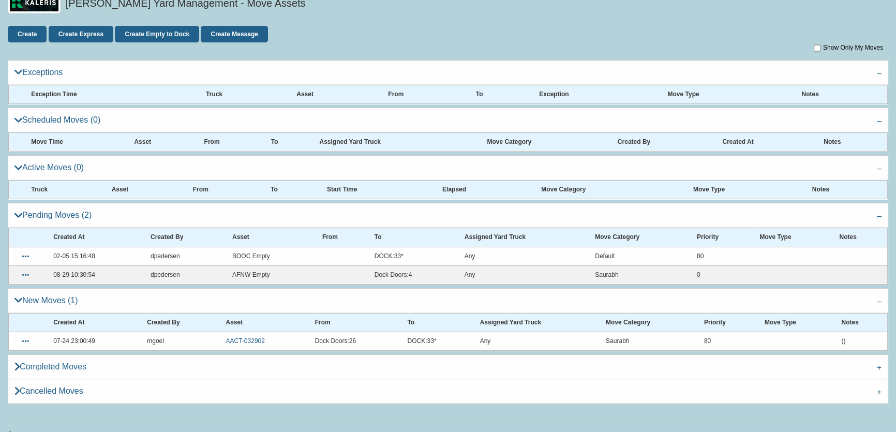
scroll to position [36, 0]
